Goal: Task Accomplishment & Management: Use online tool/utility

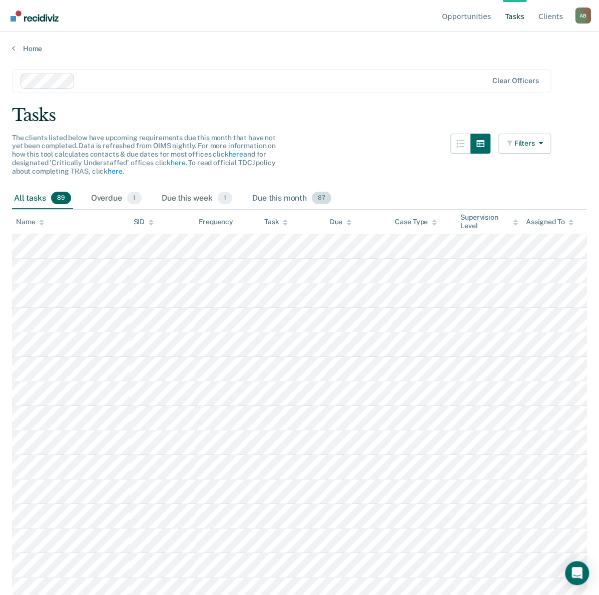
click at [292, 199] on div "Due this month 87" at bounding box center [291, 199] width 83 height 22
click at [464, 144] on icon "button" at bounding box center [460, 144] width 8 height 8
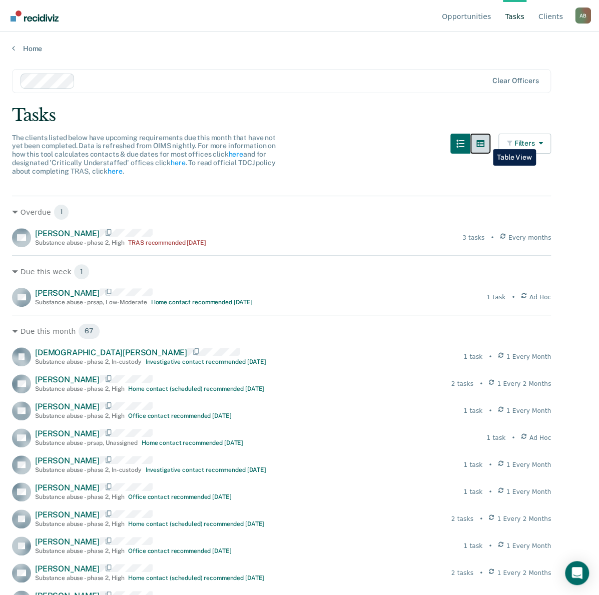
click at [484, 142] on icon "button" at bounding box center [480, 143] width 8 height 7
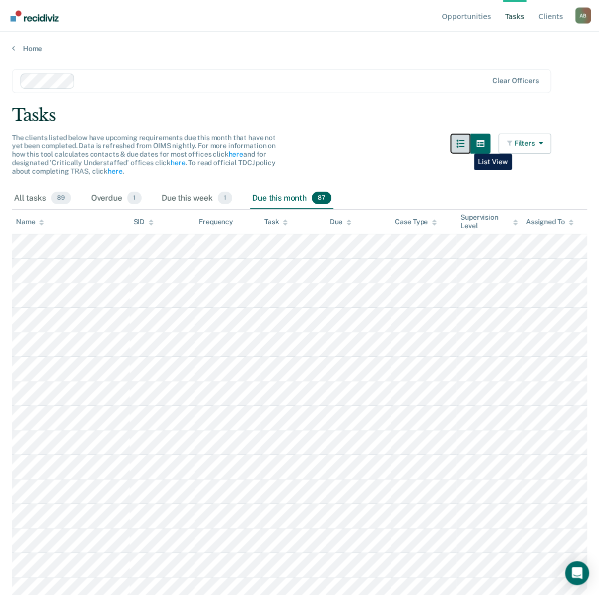
click at [464, 146] on icon "button" at bounding box center [460, 144] width 8 height 8
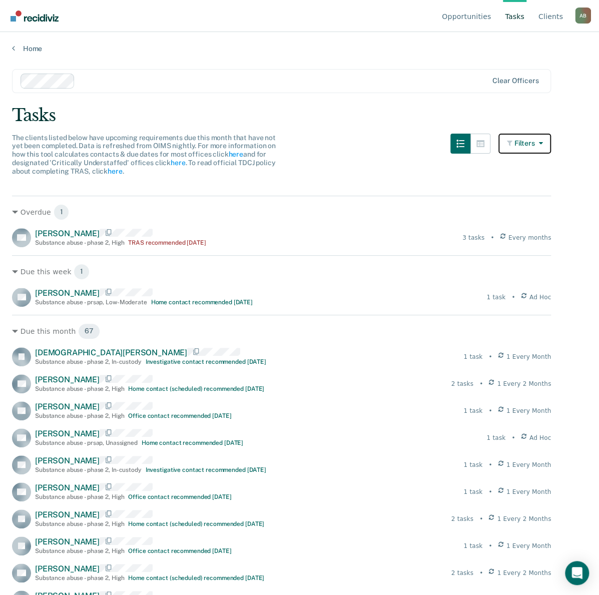
click at [531, 142] on button "Filters" at bounding box center [524, 144] width 53 height 20
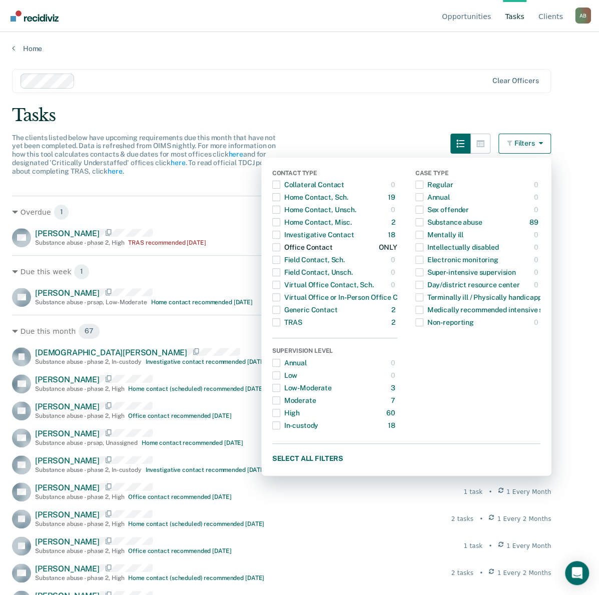
click at [280, 247] on span "Dropdown Menu" at bounding box center [276, 247] width 8 height 8
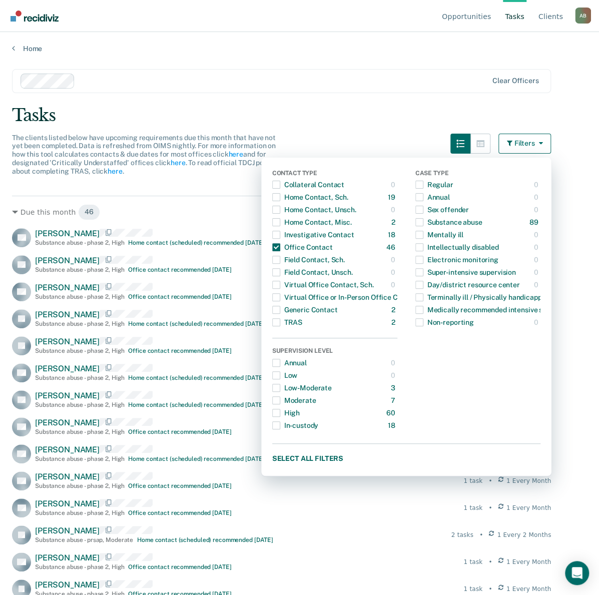
click at [349, 115] on div "Tasks" at bounding box center [299, 115] width 575 height 21
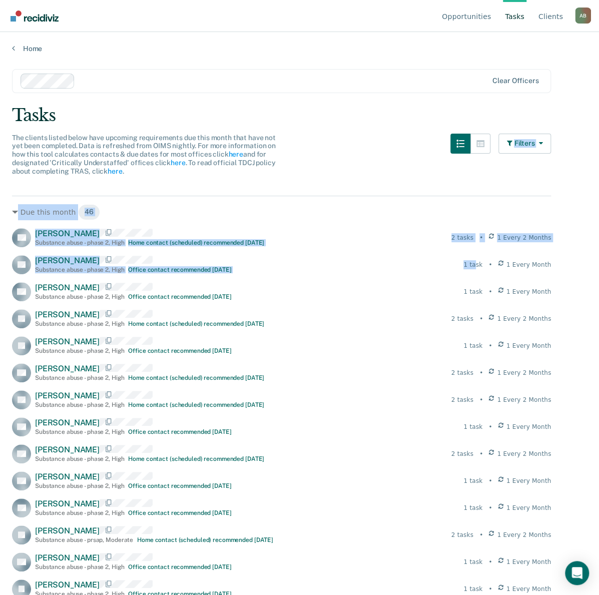
drag, startPoint x: 488, startPoint y: 264, endPoint x: 389, endPoint y: 146, distance: 154.4
click at [389, 146] on main "Clear officers Tasks The clients listed below have upcoming requirements due th…" at bounding box center [299, 322] width 599 height 539
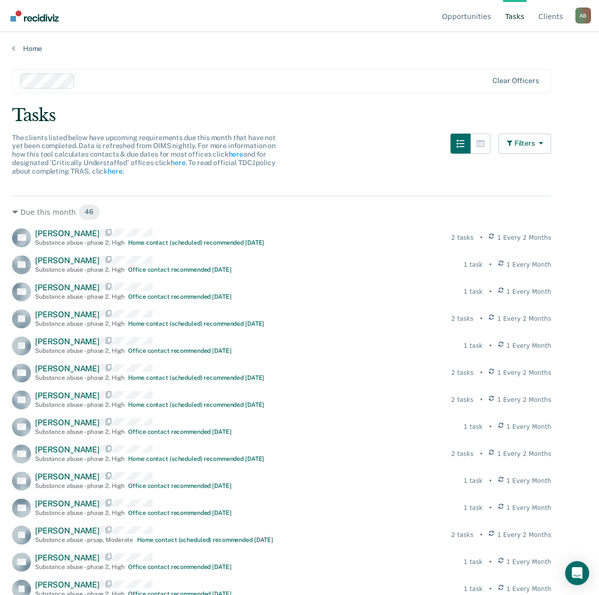
drag, startPoint x: 389, startPoint y: 146, endPoint x: 383, endPoint y: 160, distance: 15.9
click at [383, 160] on div "The clients listed below have upcoming requirements due this month that have no…" at bounding box center [281, 161] width 539 height 54
